Goal: Task Accomplishment & Management: Manage account settings

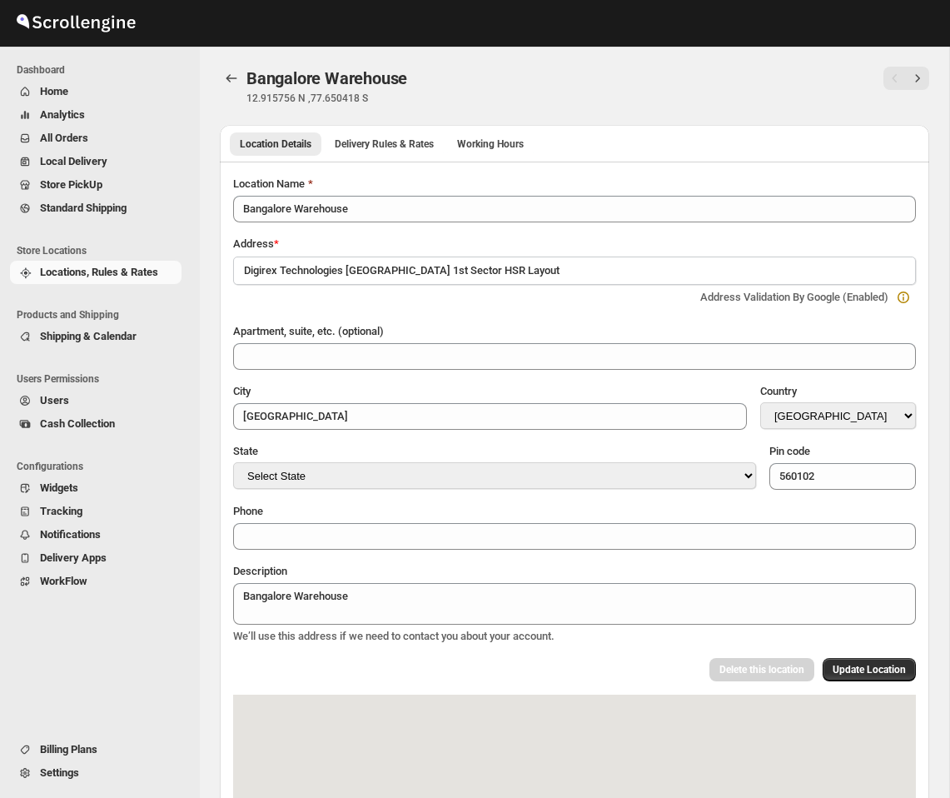
select select "IN"
select select "[GEOGRAPHIC_DATA]"
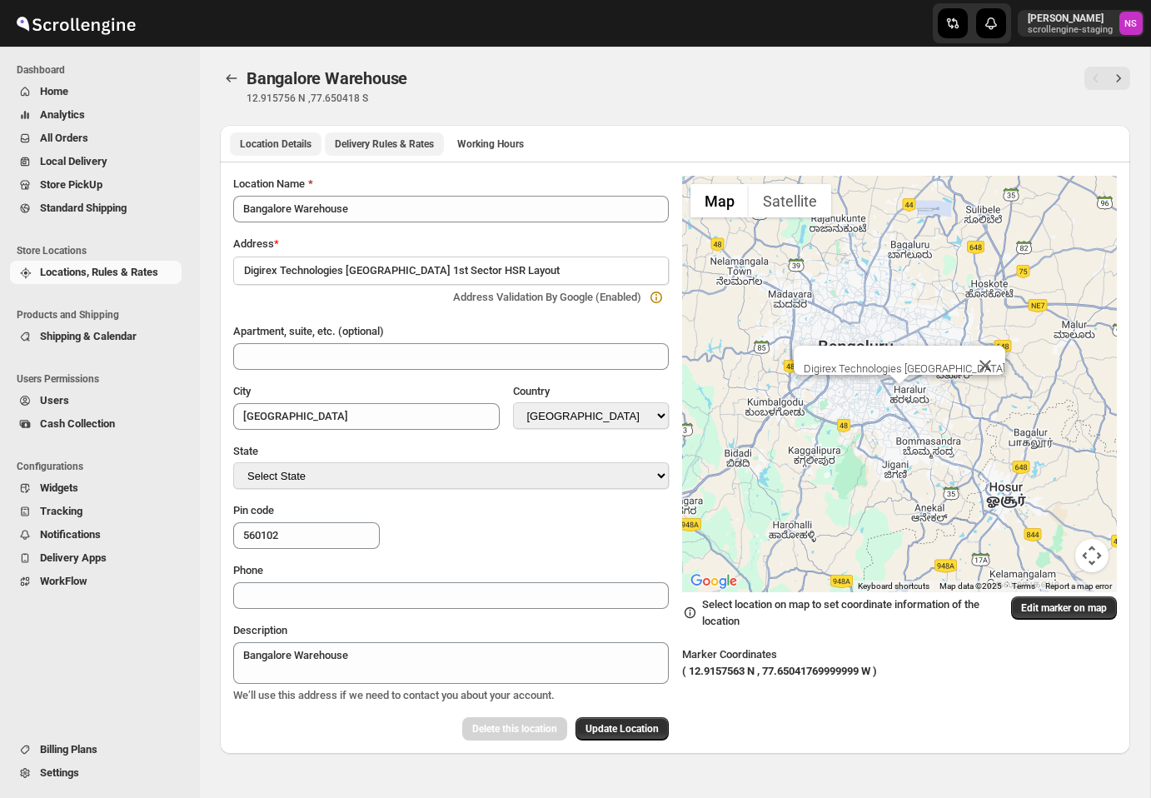
click at [407, 141] on span "Delivery Rules & Rates" at bounding box center [384, 143] width 99 height 13
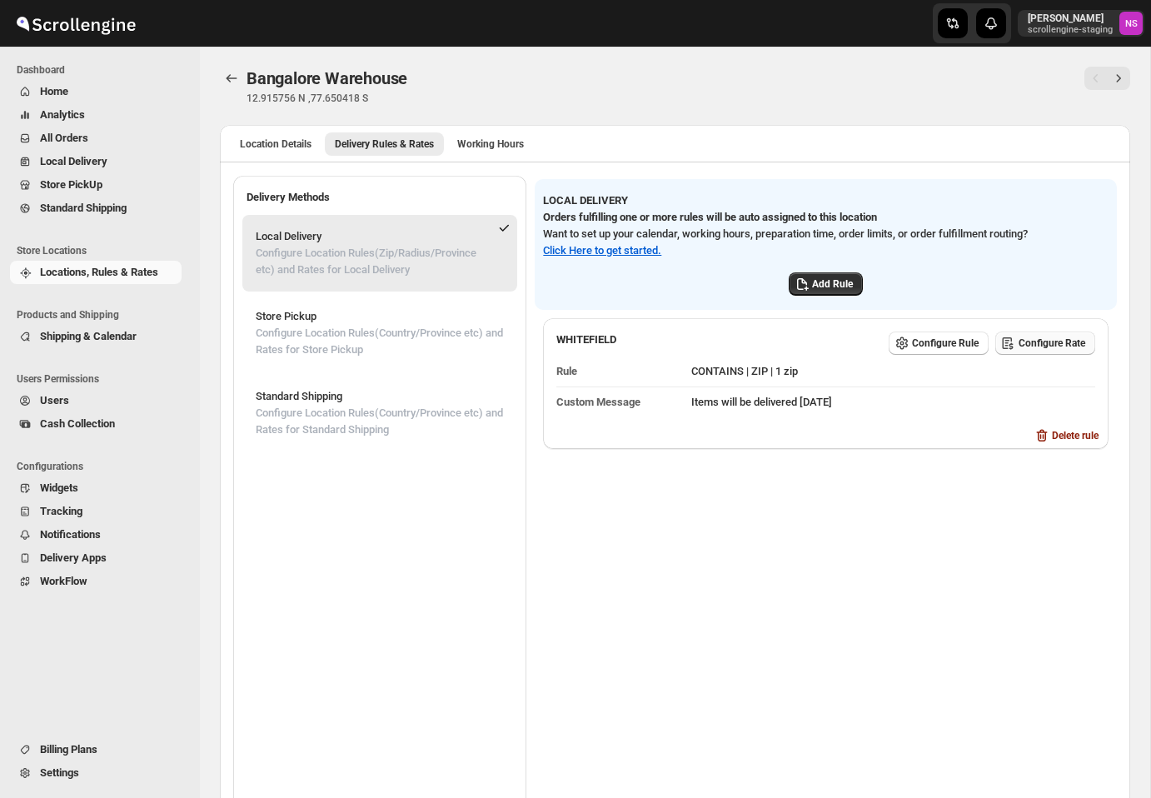
click at [950, 335] on button "Configure Rate" at bounding box center [1045, 342] width 100 height 23
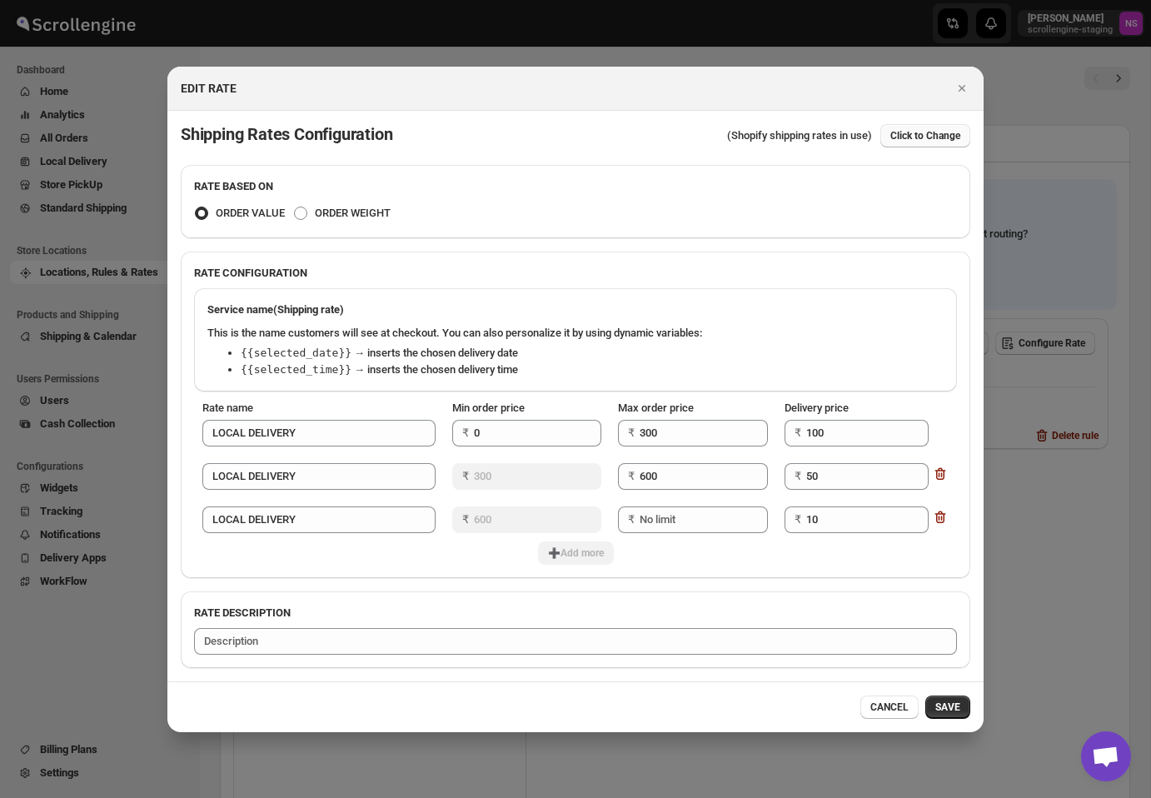
click at [920, 137] on span "Click to Change" at bounding box center [925, 135] width 70 height 13
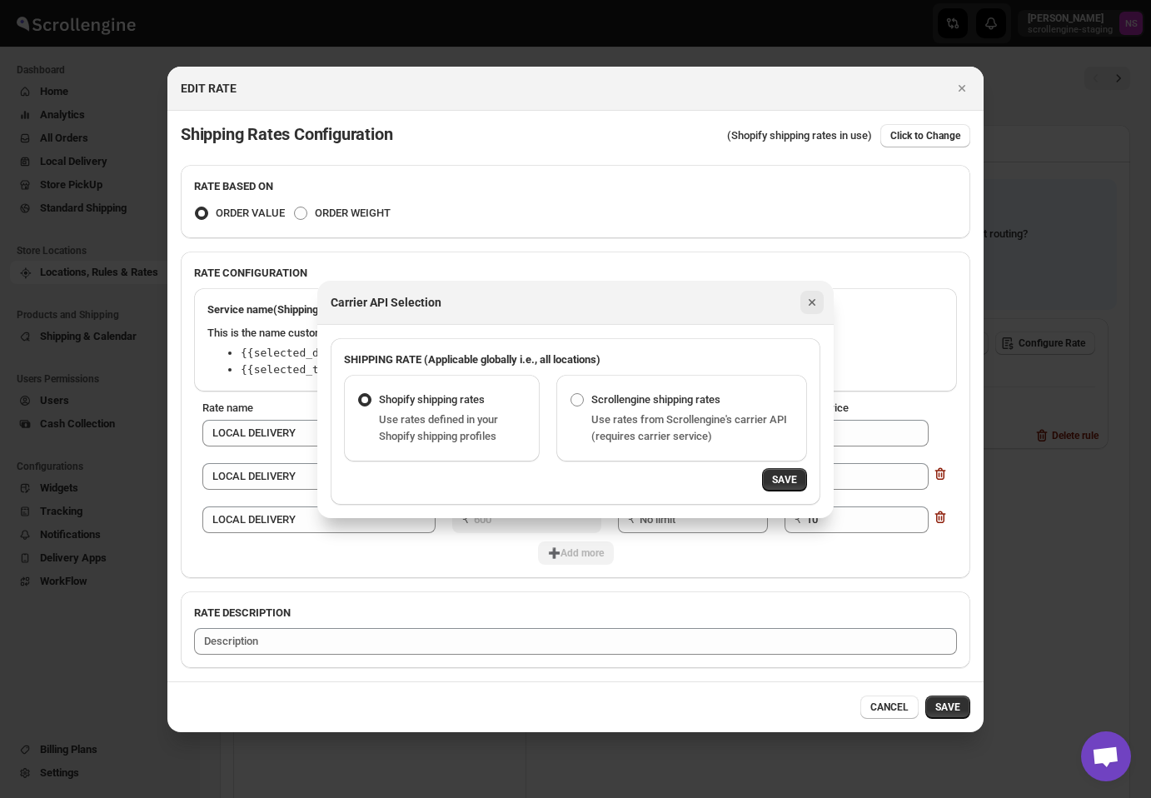
click at [815, 301] on icon "Close" at bounding box center [812, 302] width 17 height 17
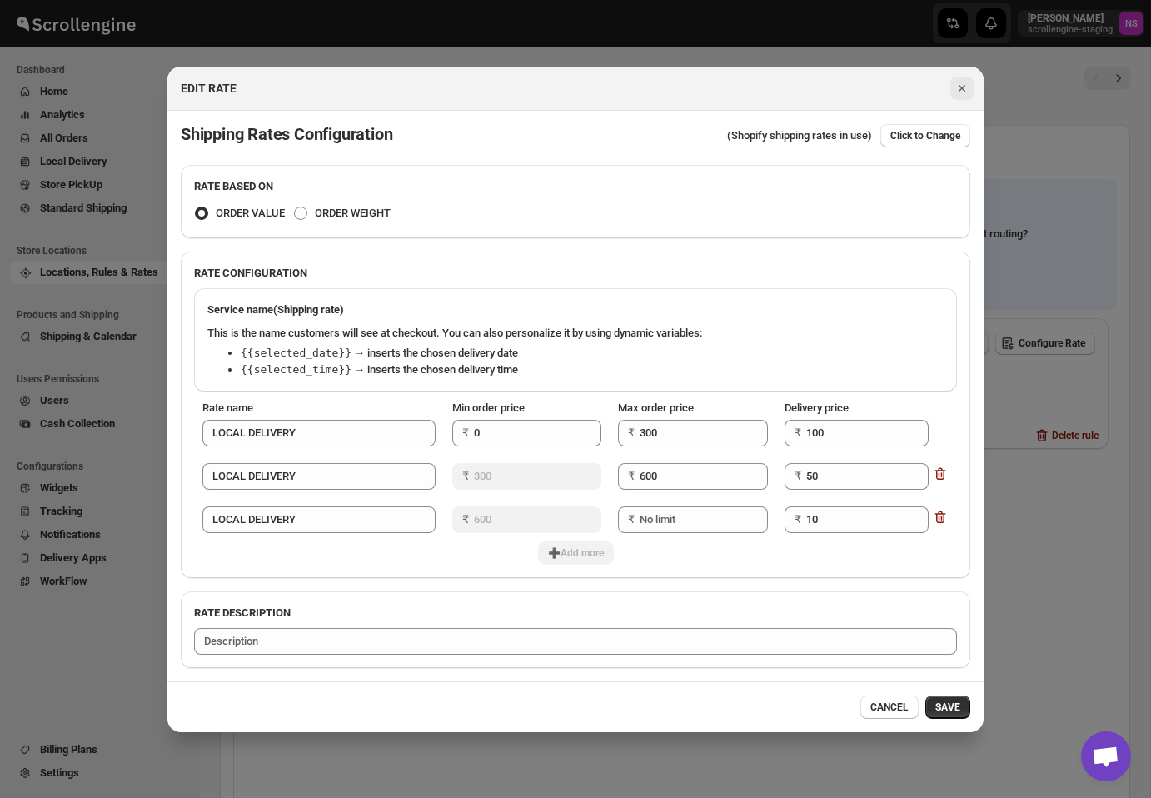
click at [950, 83] on icon "Close" at bounding box center [962, 88] width 17 height 17
